Goal: Information Seeking & Learning: Learn about a topic

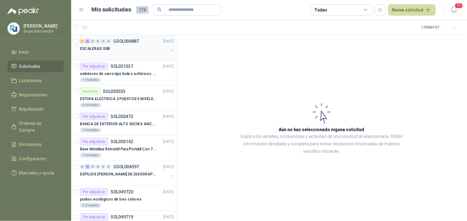
click at [124, 47] on div "ESCALERAS SSB" at bounding box center [124, 48] width 89 height 7
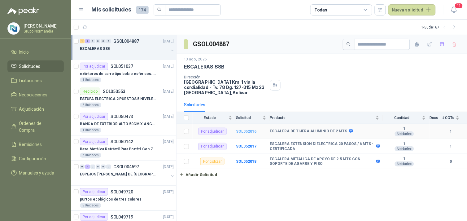
click at [240, 129] on b "SOL052016" at bounding box center [246, 131] width 20 height 4
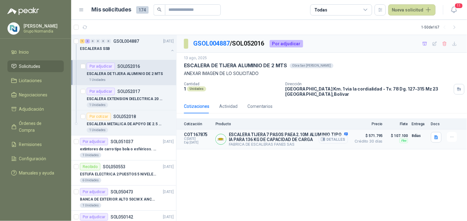
click at [338, 140] on button "Detalles" at bounding box center [333, 139] width 29 height 8
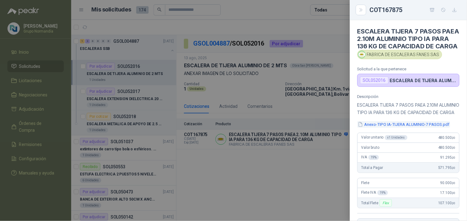
click at [383, 127] on button "Anexo-TIPO IA-TIJERA ALUMINIO-7 PASOS.pdf" at bounding box center [403, 124] width 93 height 6
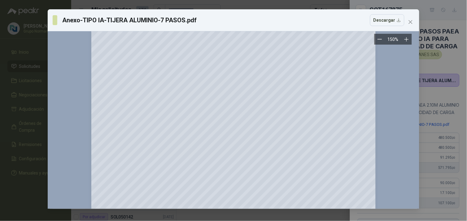
scroll to position [69, 0]
click at [411, 22] on icon "close" at bounding box center [410, 21] width 5 height 5
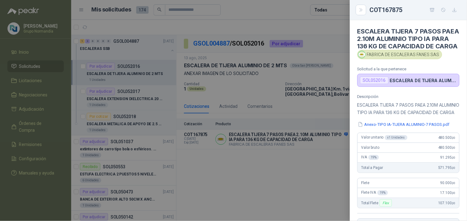
click at [303, 166] on div at bounding box center [233, 110] width 467 height 221
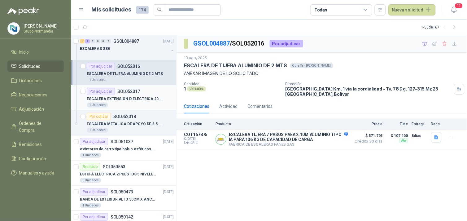
click at [122, 93] on p "SOL052017" at bounding box center [128, 91] width 23 height 4
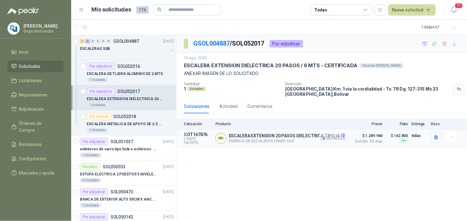
click at [329, 135] on button "Detalles" at bounding box center [333, 138] width 29 height 8
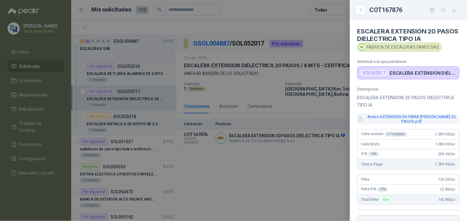
click at [398, 115] on button "Anexo-EXTENSION EN FIBRA DE VIDRIO-20 PASOS.pdf" at bounding box center [408, 119] width 102 height 11
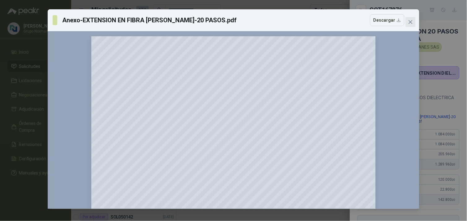
click at [409, 20] on icon "close" at bounding box center [410, 22] width 4 height 4
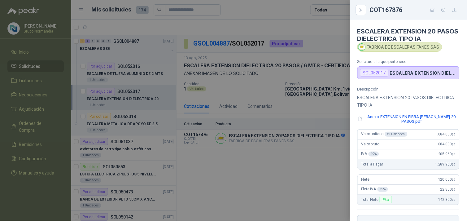
click at [294, 161] on div at bounding box center [233, 110] width 467 height 221
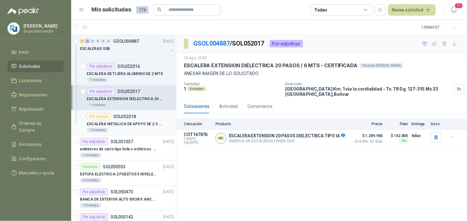
click at [140, 125] on p "ESCALERA METALICA DE APOYO DE 2.5 MTS CON SOPORTE DE AGARRE Y PISO" at bounding box center [125, 124] width 77 height 6
